Goal: Transaction & Acquisition: Purchase product/service

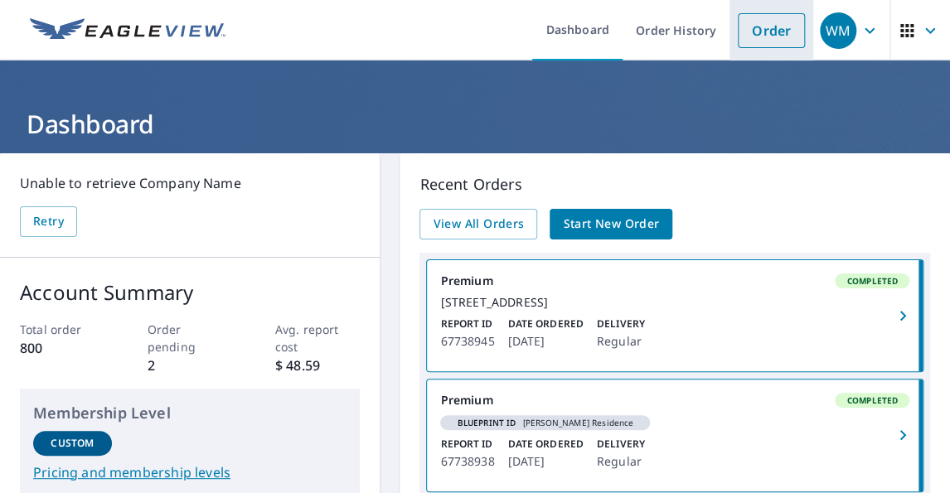
click at [756, 29] on link "Order" at bounding box center [771, 30] width 67 height 35
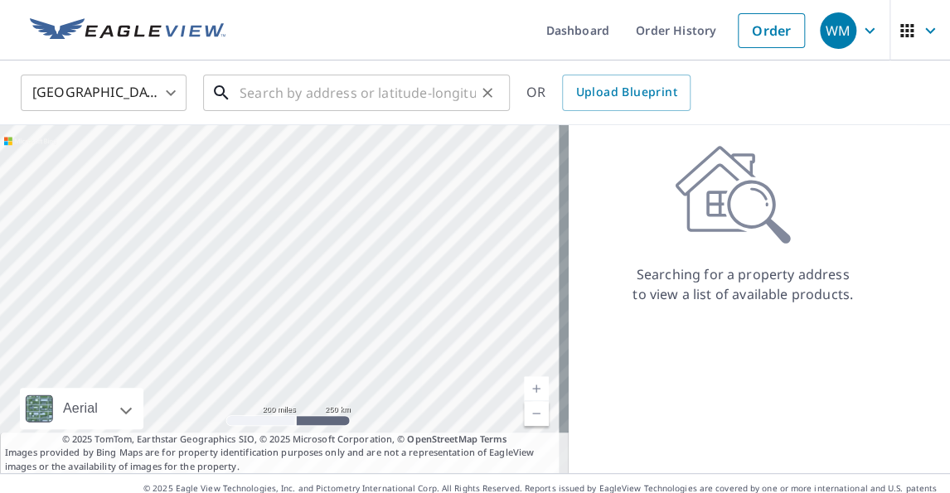
click at [289, 95] on input "text" at bounding box center [358, 93] width 236 height 46
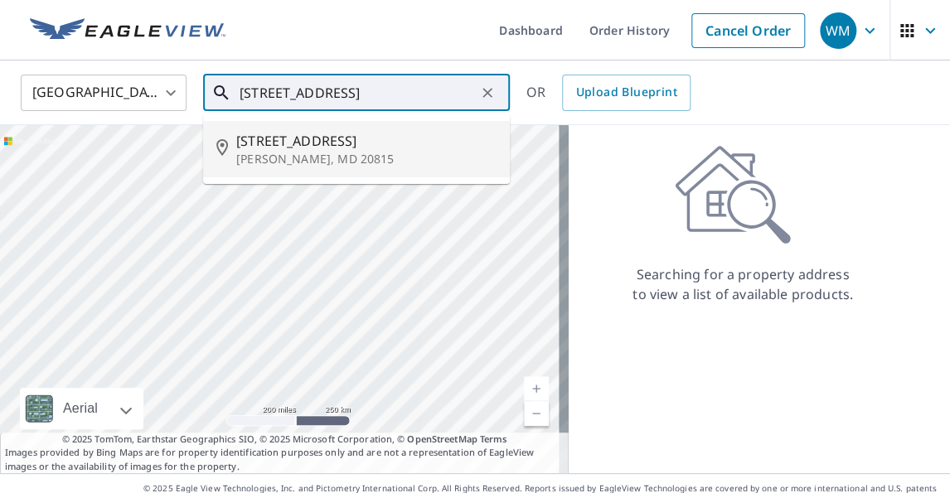
click at [297, 149] on span "[STREET_ADDRESS]" at bounding box center [366, 141] width 260 height 20
type input "[STREET_ADDRESS]"
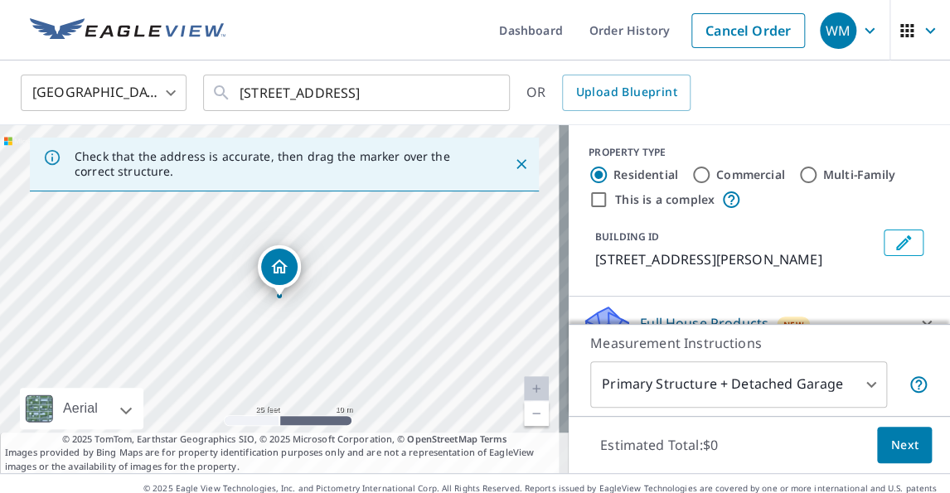
click at [857, 387] on body "WM WM Dashboard Order History Cancel Order WM [GEOGRAPHIC_DATA] US ​ [STREET_AD…" at bounding box center [475, 246] width 950 height 493
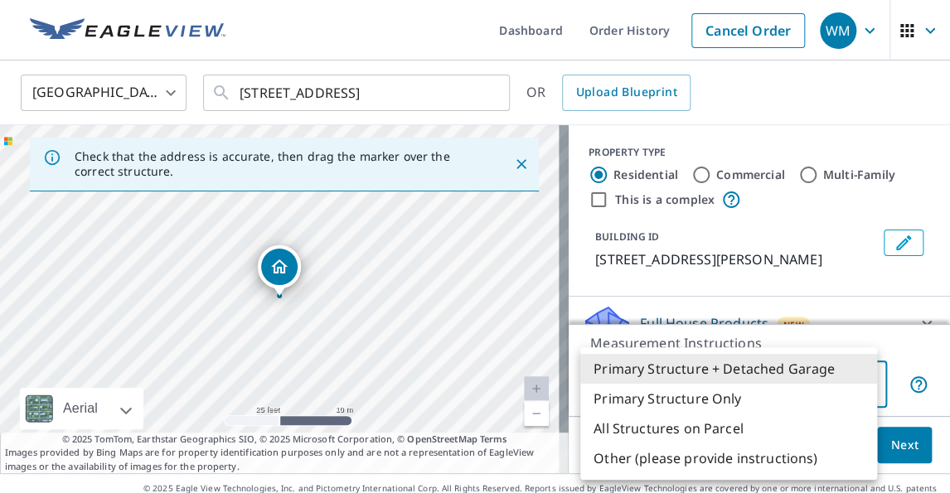
click at [890, 355] on div at bounding box center [475, 246] width 950 height 493
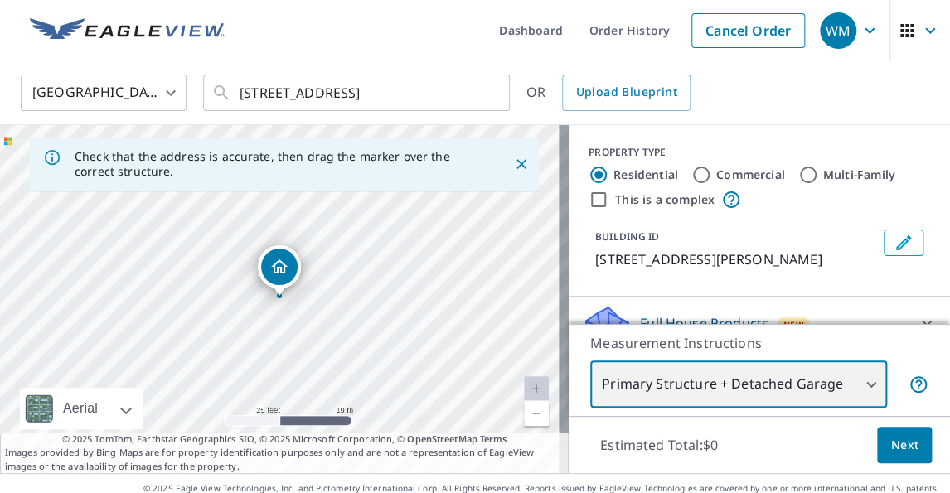
scroll to position [133, 0]
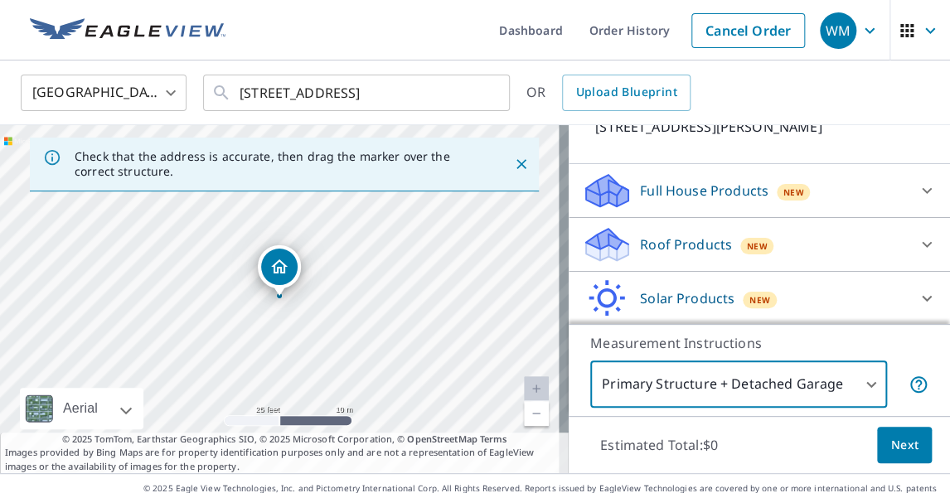
click at [922, 242] on icon at bounding box center [927, 245] width 10 height 6
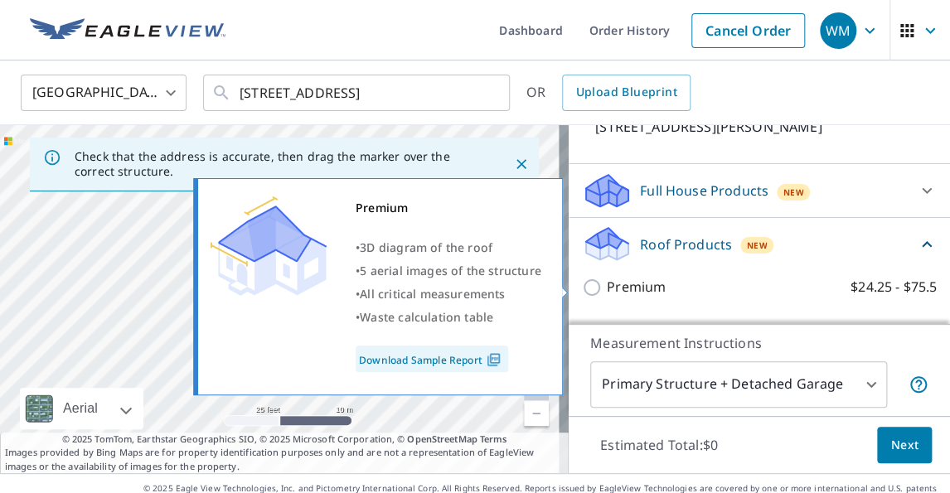
click at [582, 283] on input "Premium $24.25 - $75.5" at bounding box center [594, 288] width 25 height 20
checkbox input "true"
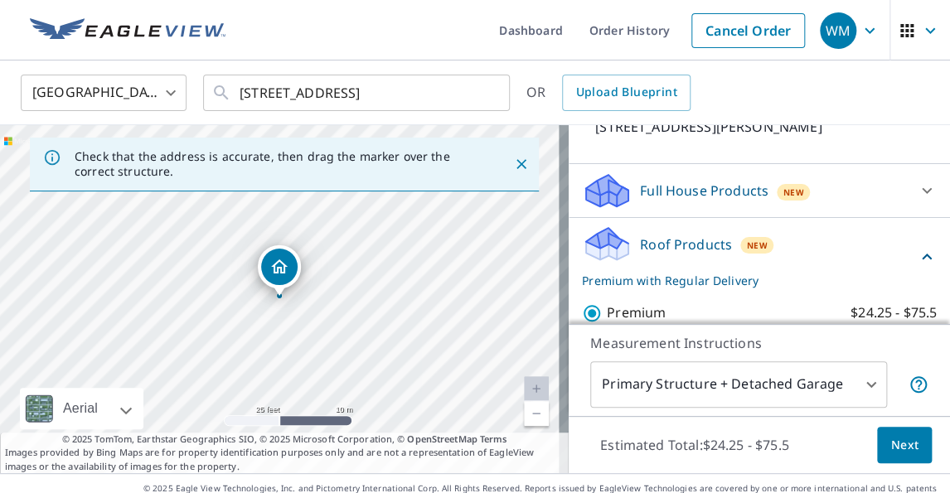
click at [890, 443] on span "Next" at bounding box center [904, 445] width 28 height 21
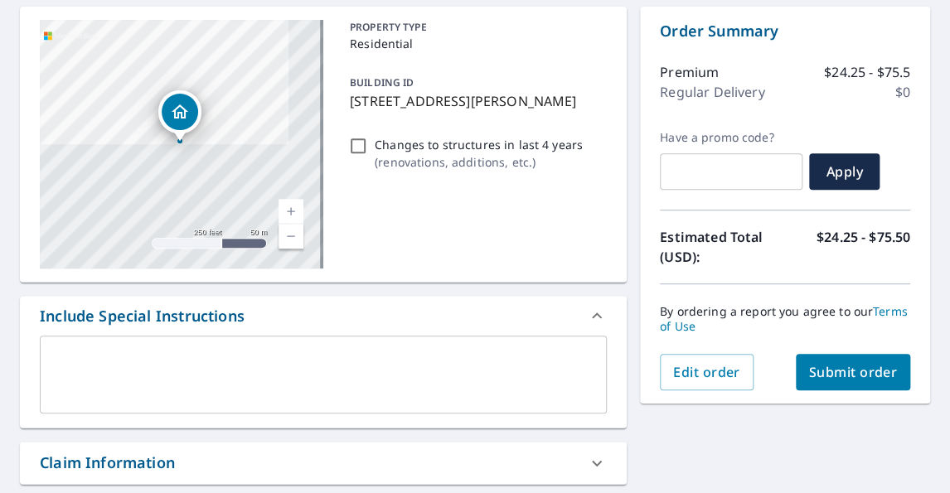
scroll to position [199, 0]
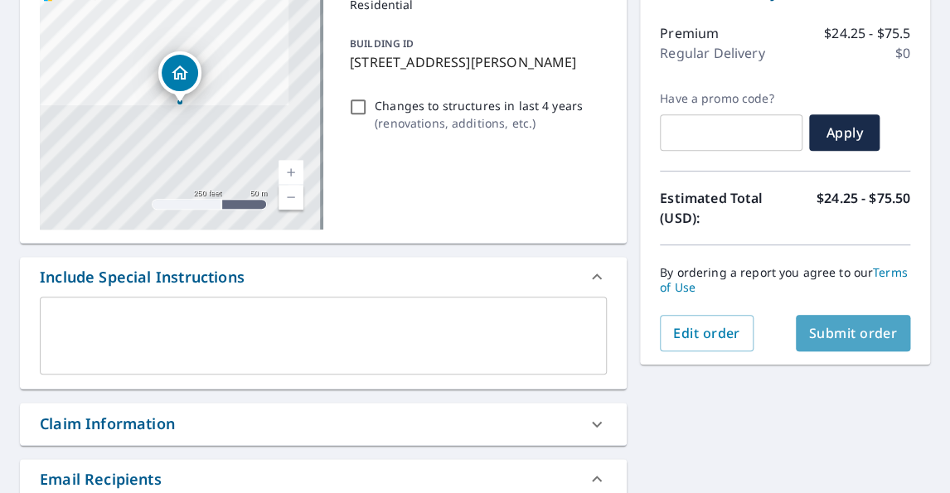
click at [839, 328] on span "Submit order" at bounding box center [853, 333] width 89 height 18
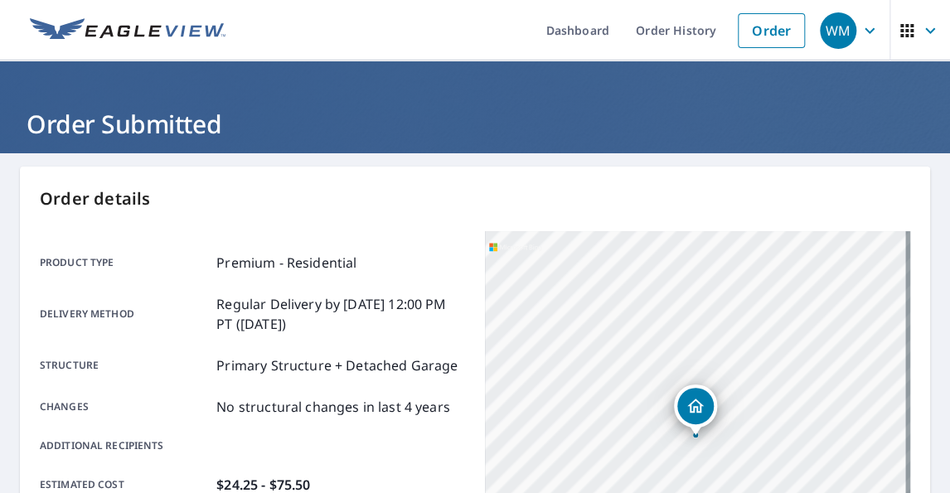
click at [846, 29] on span "WM" at bounding box center [851, 31] width 63 height 40
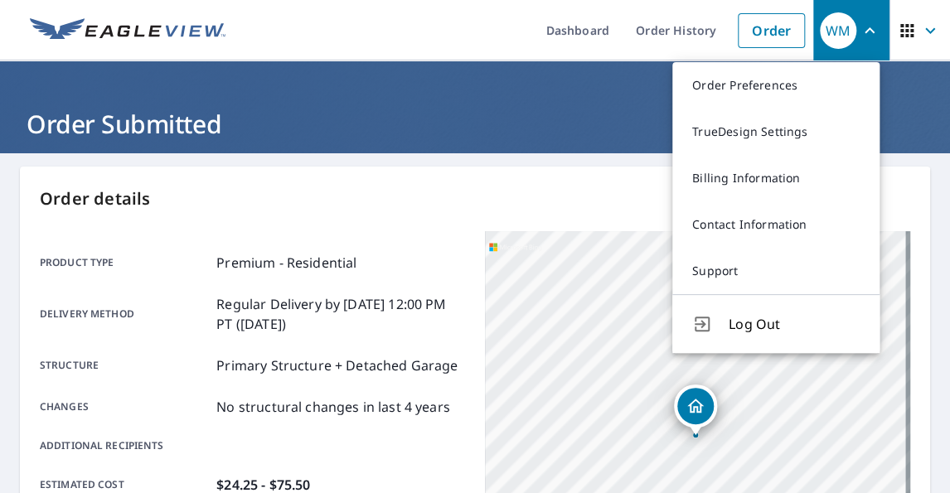
click at [745, 323] on span "Log Out" at bounding box center [793, 324] width 131 height 20
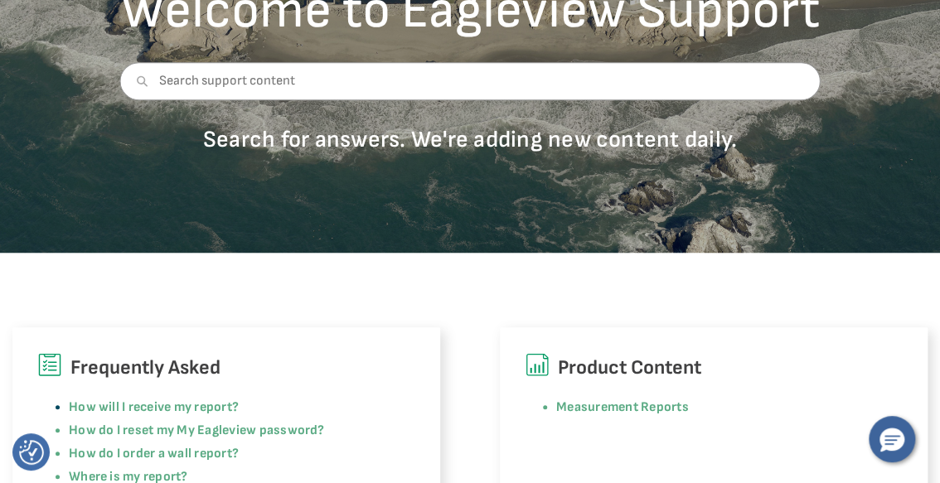
scroll to position [331, 0]
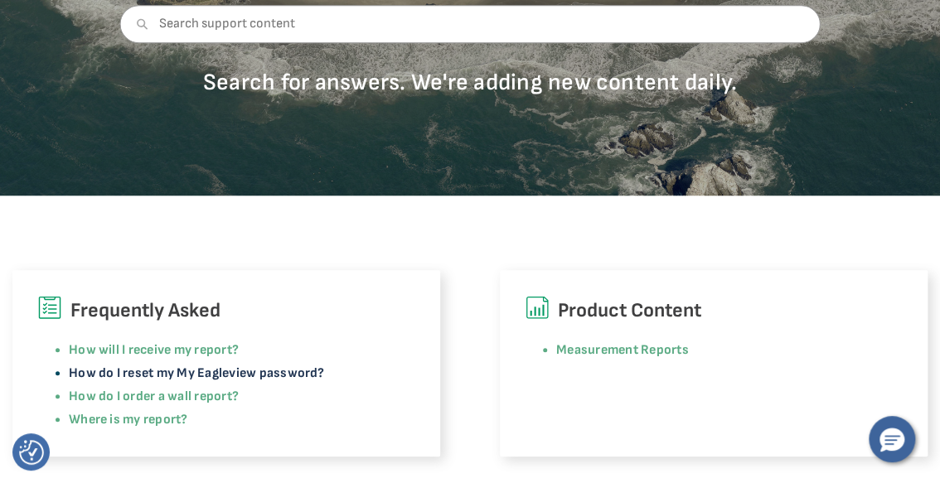
click at [298, 374] on link "How do I reset my My Eagleview password?" at bounding box center [197, 373] width 256 height 16
